Goal: Navigation & Orientation: Find specific page/section

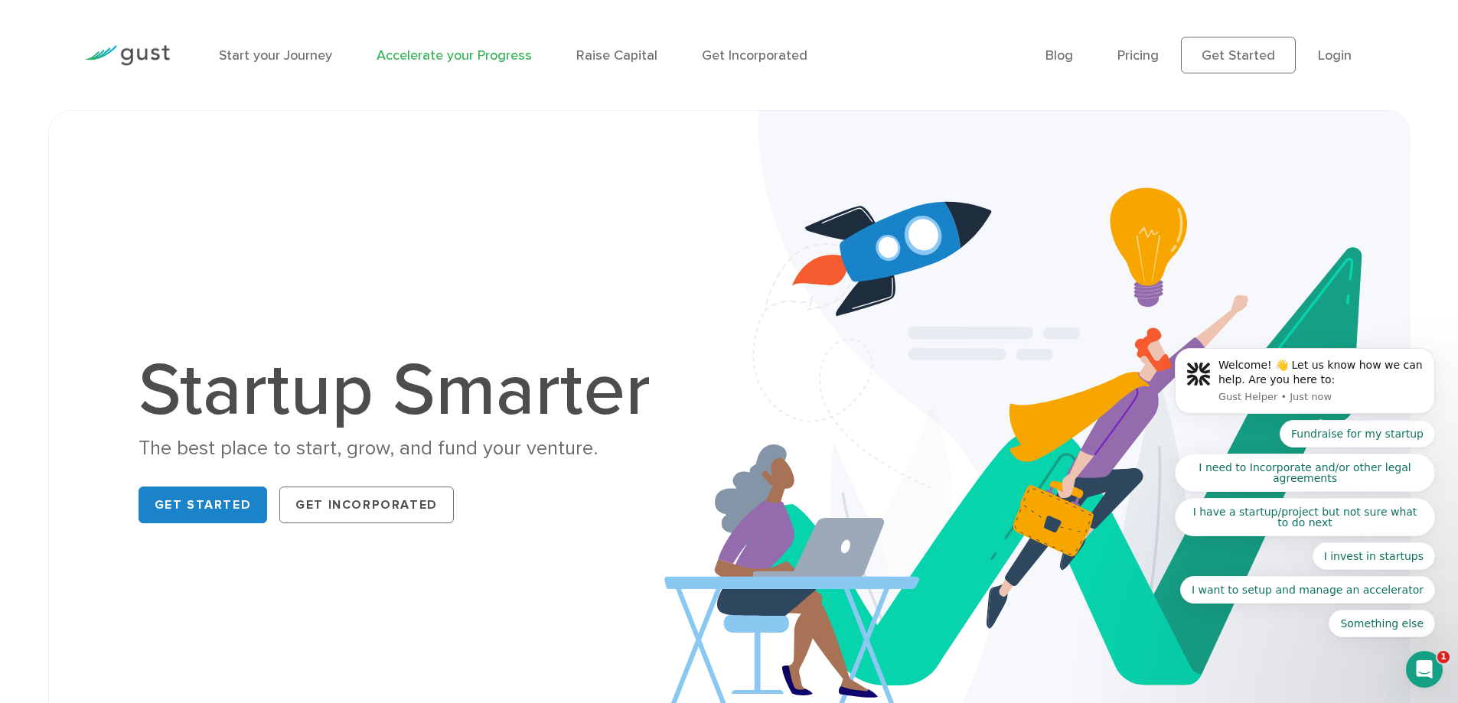
click at [449, 55] on link "Accelerate your Progress" at bounding box center [454, 55] width 155 height 16
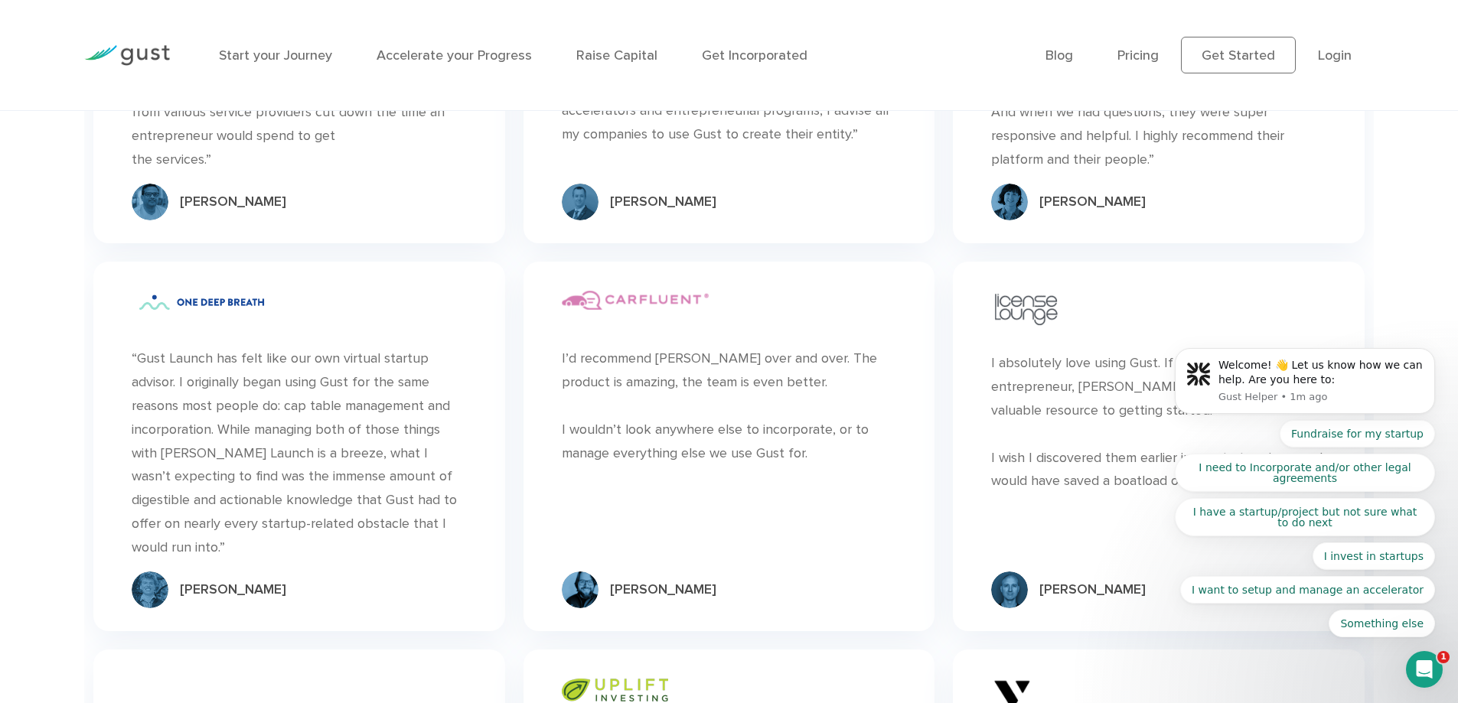
scroll to position [4746, 0]
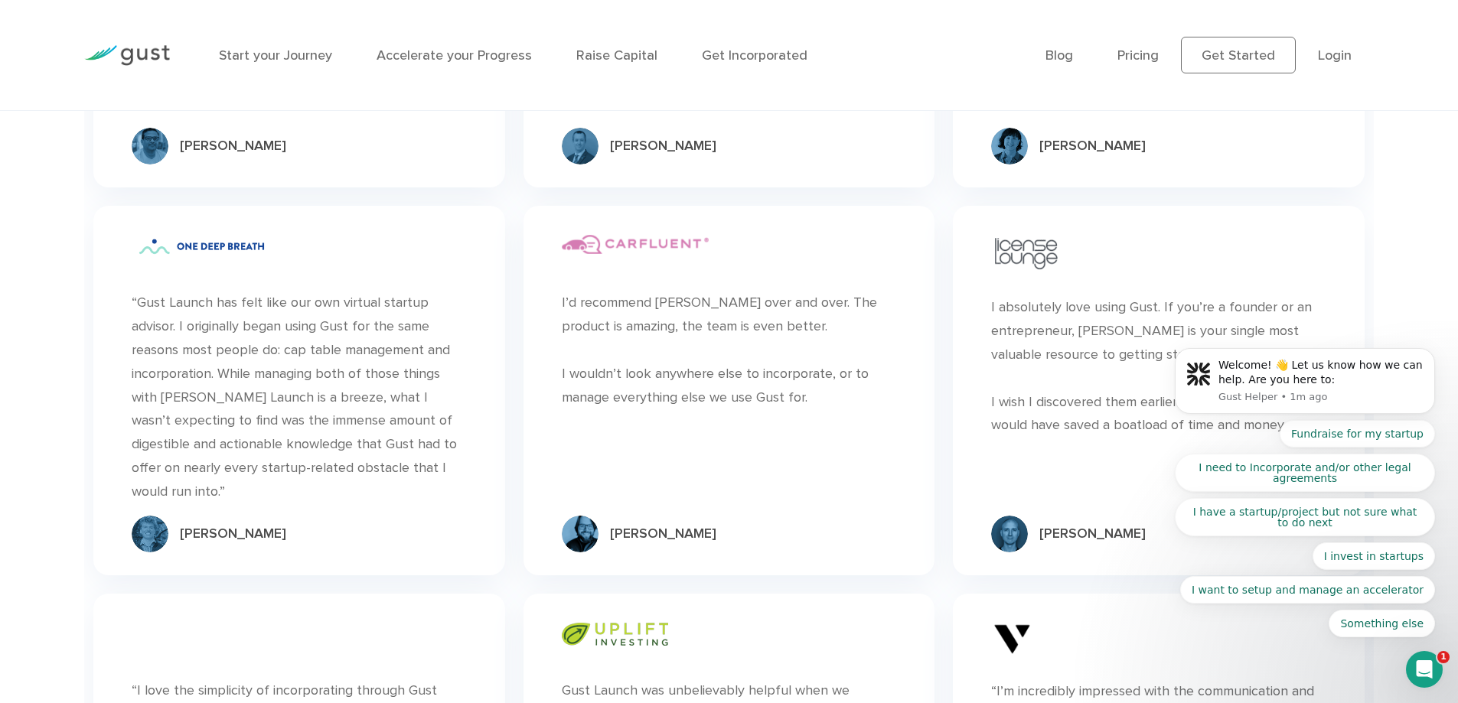
click at [577, 164] on img at bounding box center [580, 146] width 37 height 37
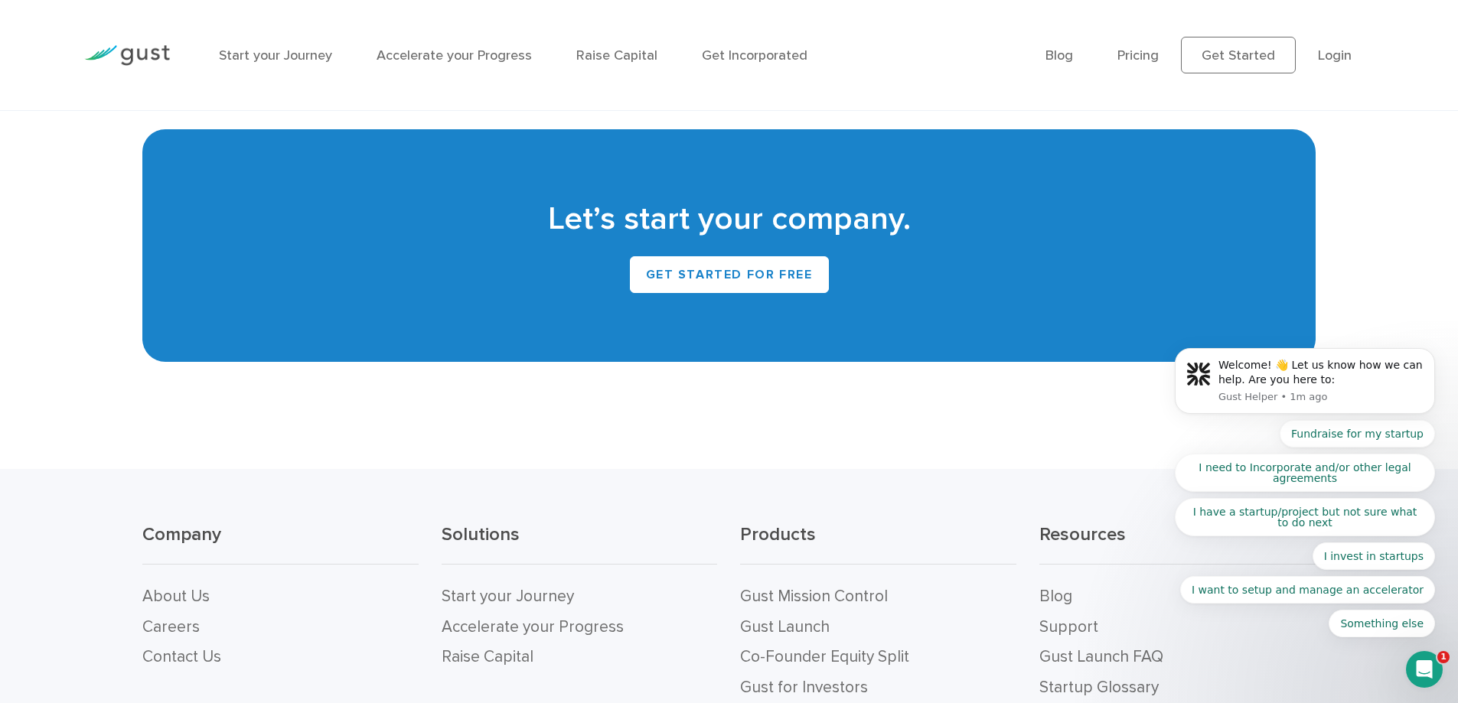
scroll to position [6847, 0]
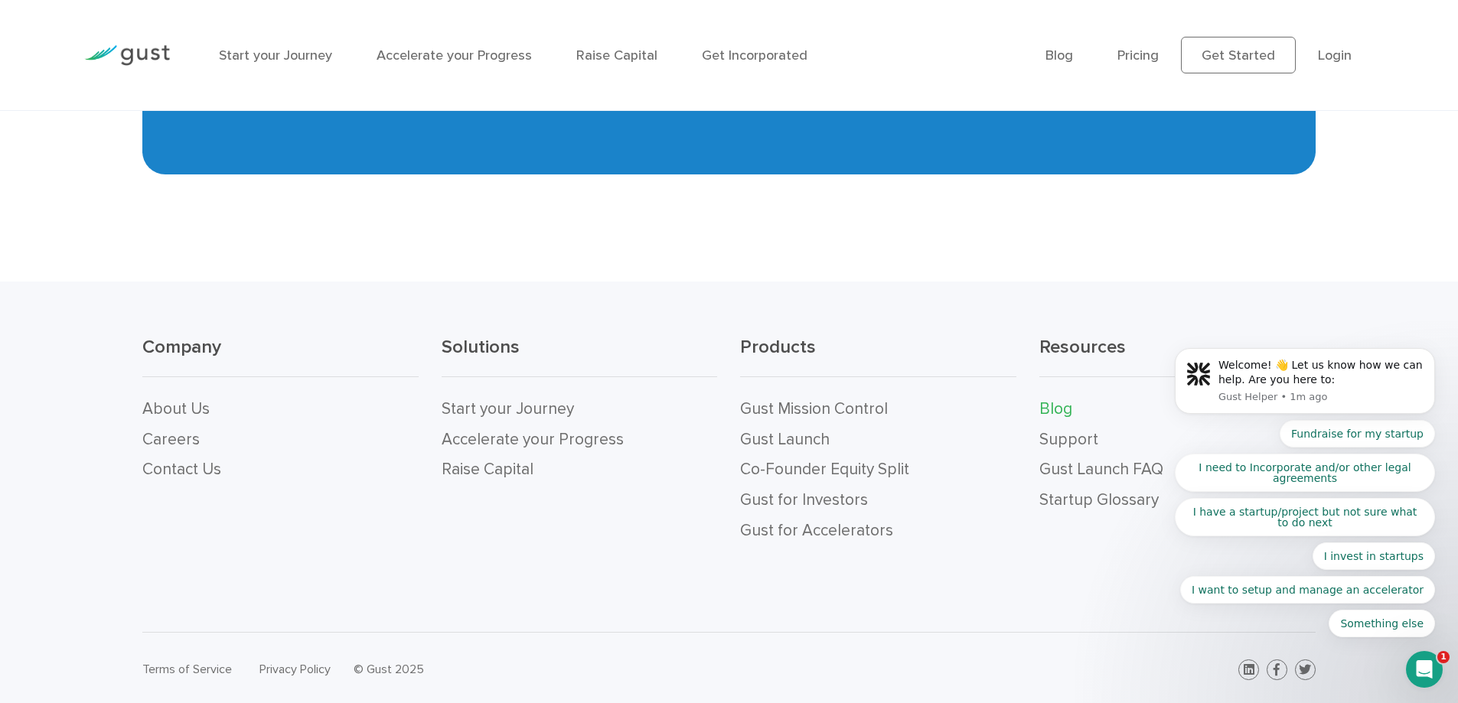
click at [1062, 408] on link "Blog" at bounding box center [1055, 409] width 33 height 19
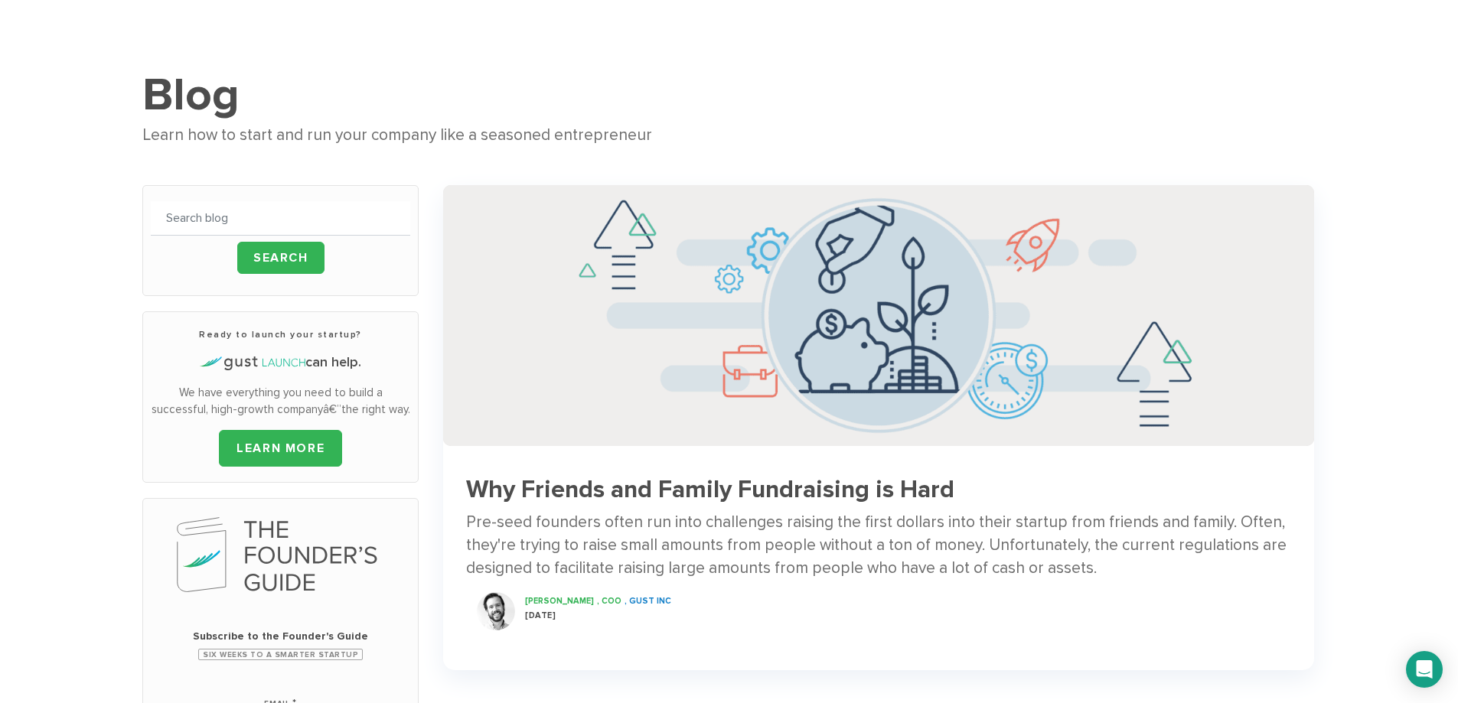
scroll to position [230, 0]
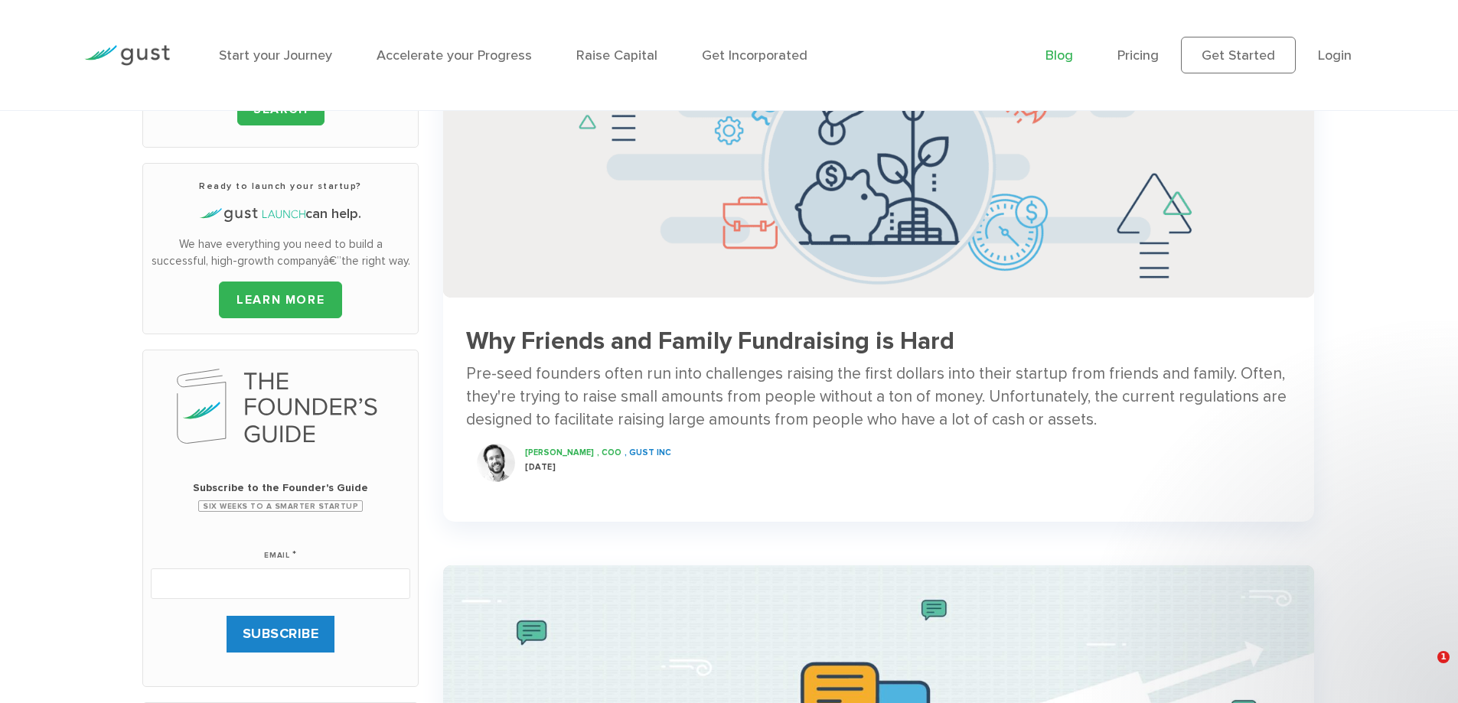
click at [547, 449] on span "[PERSON_NAME]" at bounding box center [559, 453] width 69 height 10
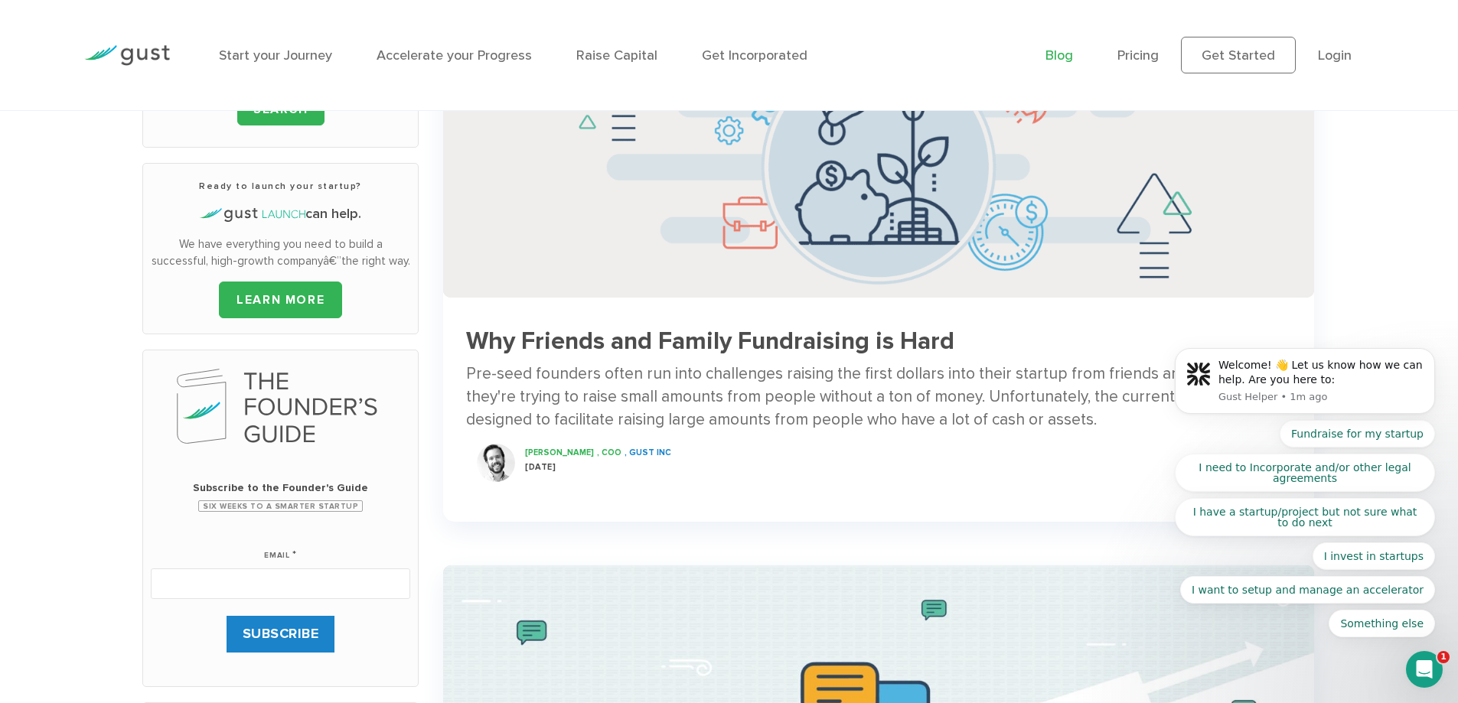
scroll to position [0, 0]
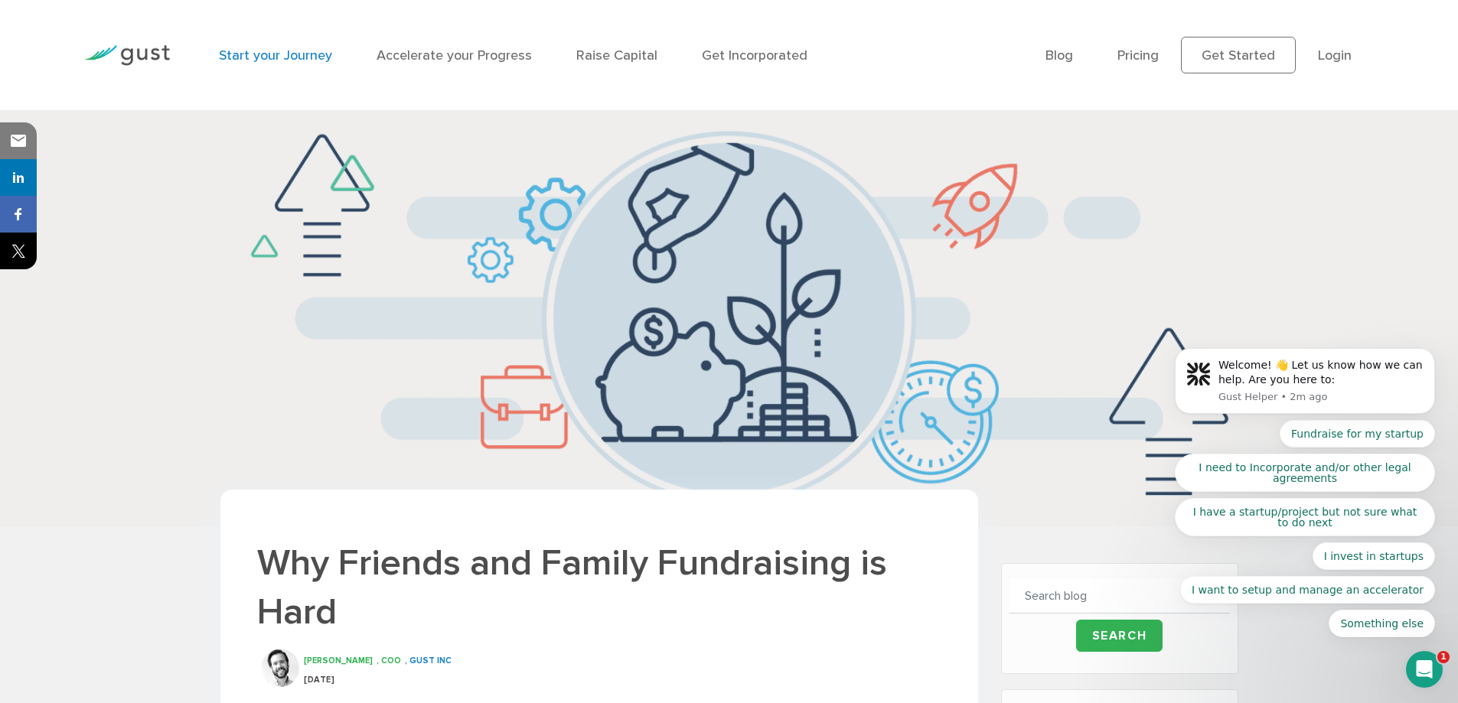
click at [293, 60] on link "Start your Journey" at bounding box center [275, 55] width 113 height 16
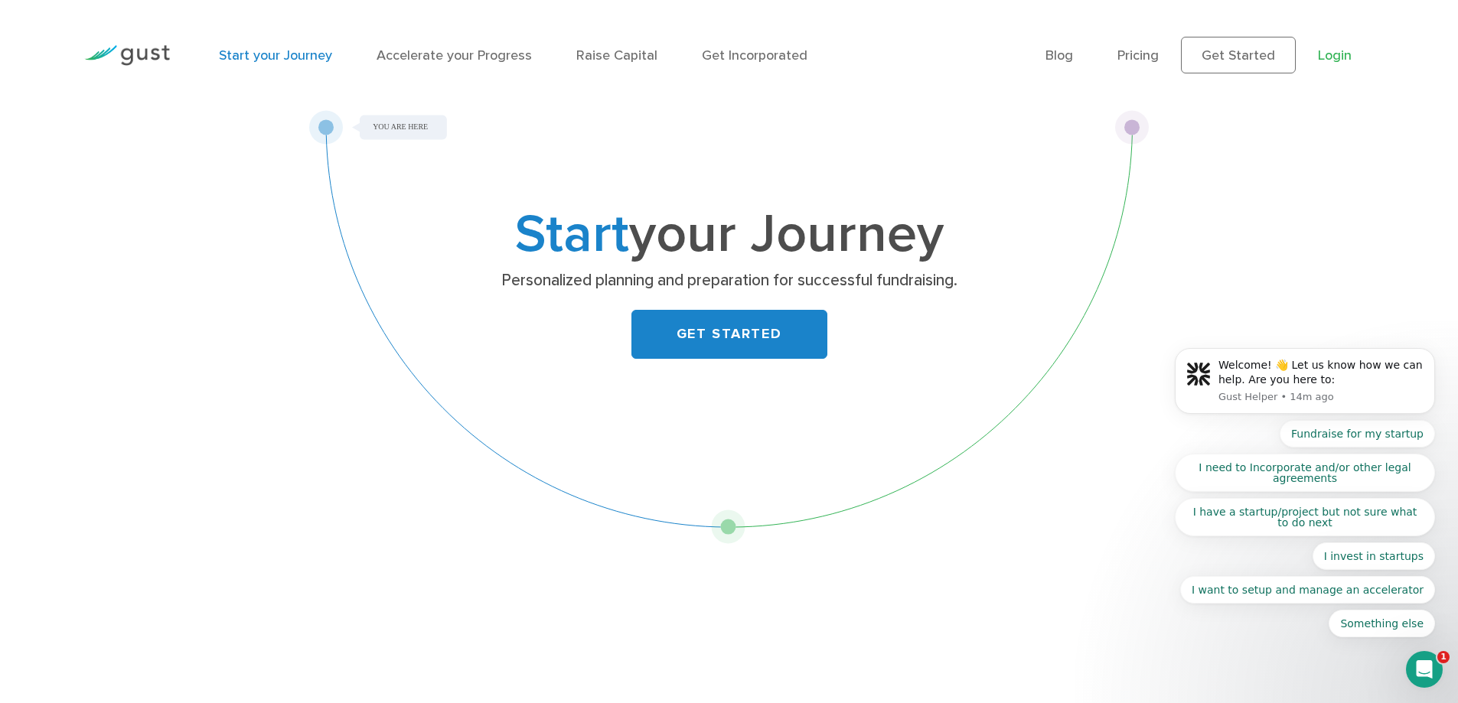
click at [1335, 57] on link "Login" at bounding box center [1335, 55] width 34 height 16
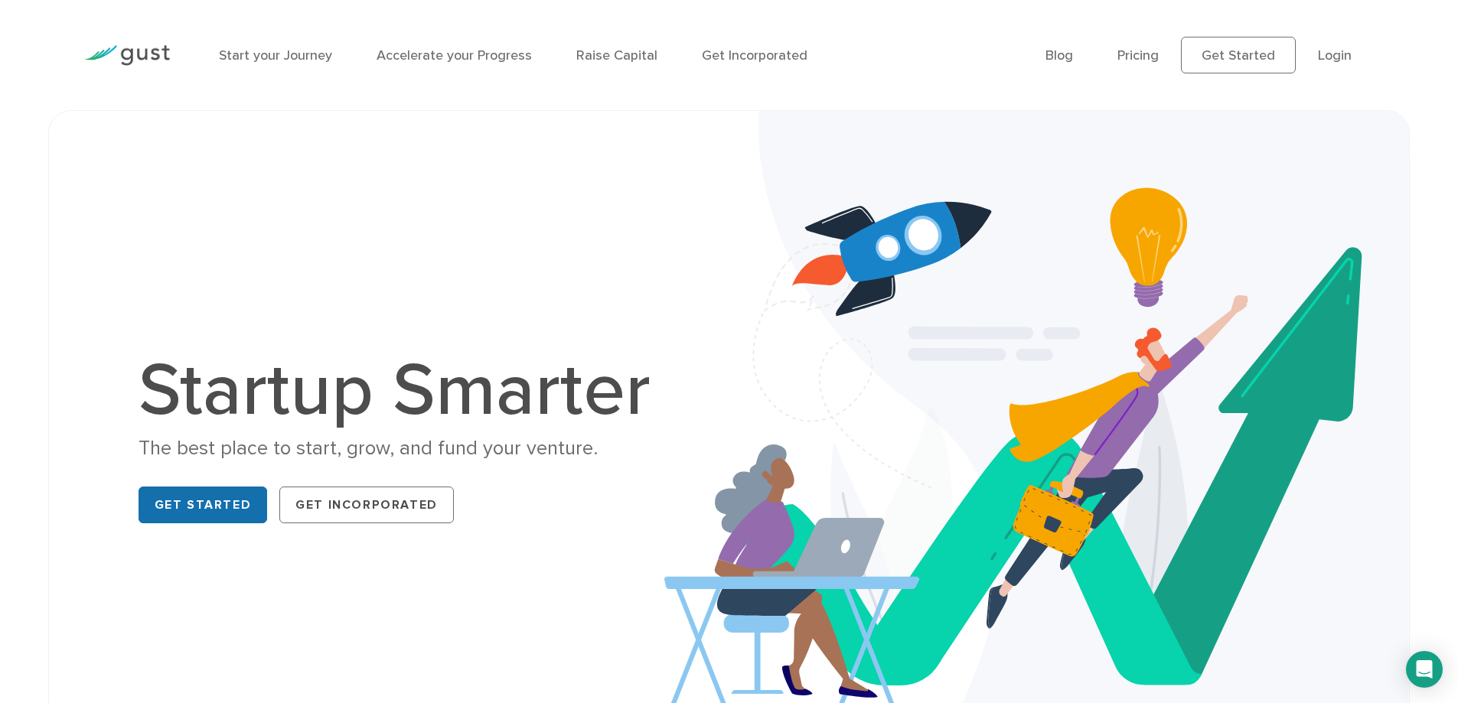
click at [183, 501] on link "Get Started" at bounding box center [203, 505] width 129 height 37
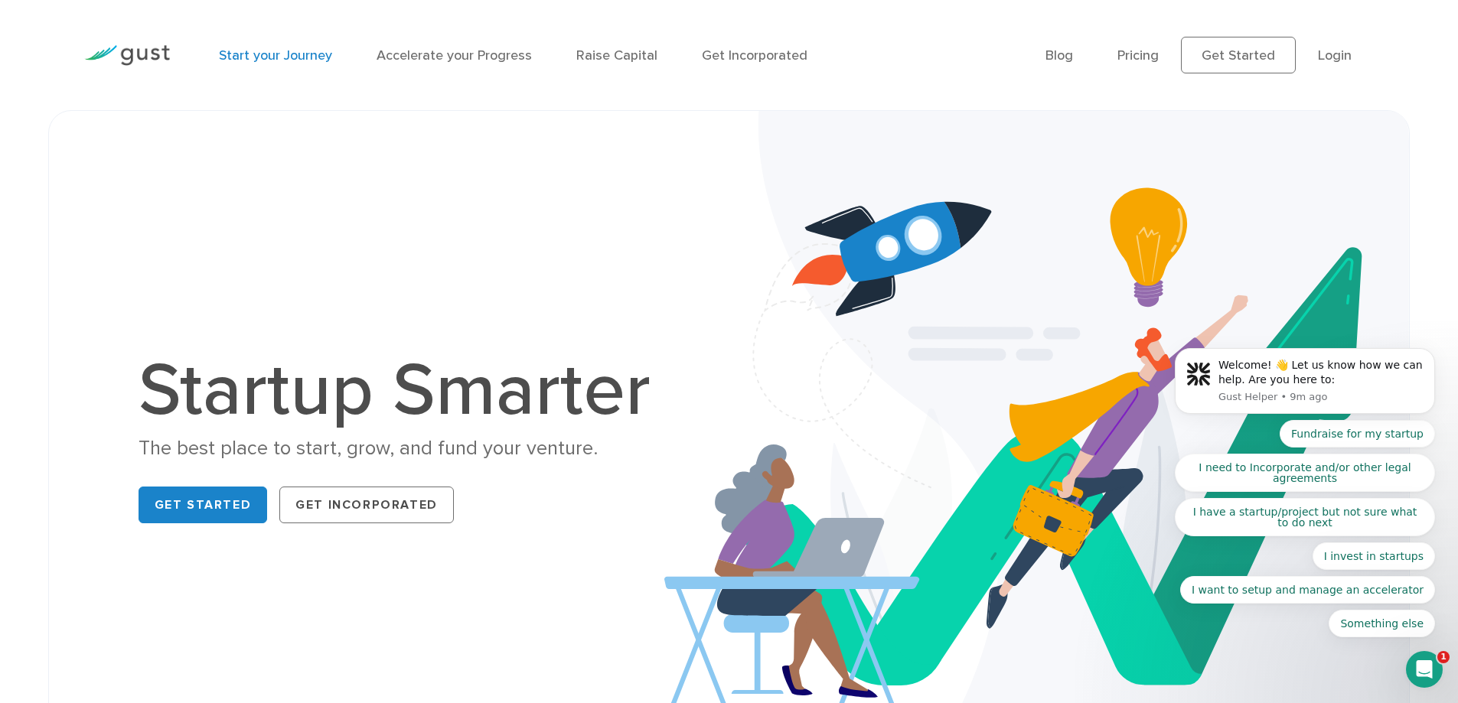
click at [259, 51] on link "Start your Journey" at bounding box center [275, 55] width 113 height 16
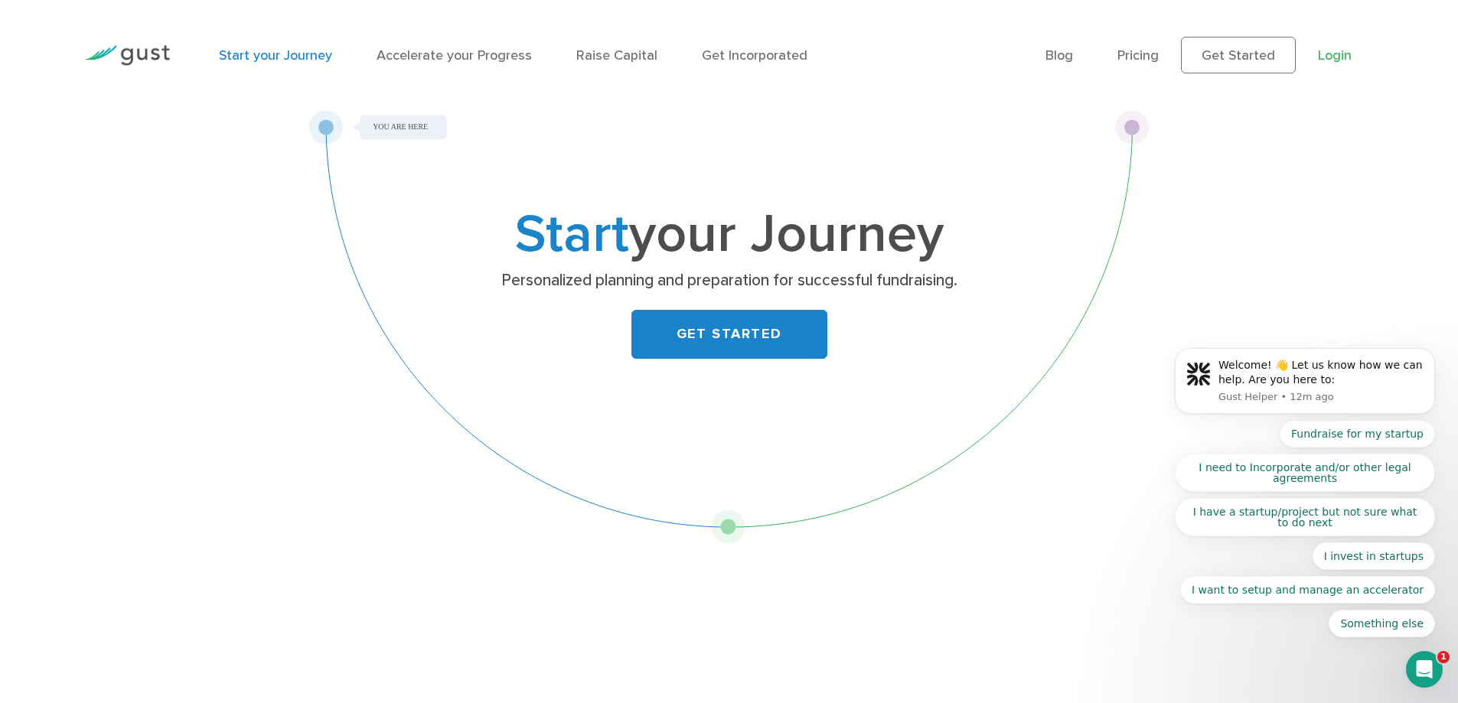
click at [1339, 55] on link "Login" at bounding box center [1335, 55] width 34 height 16
